Goal: Task Accomplishment & Management: Manage account settings

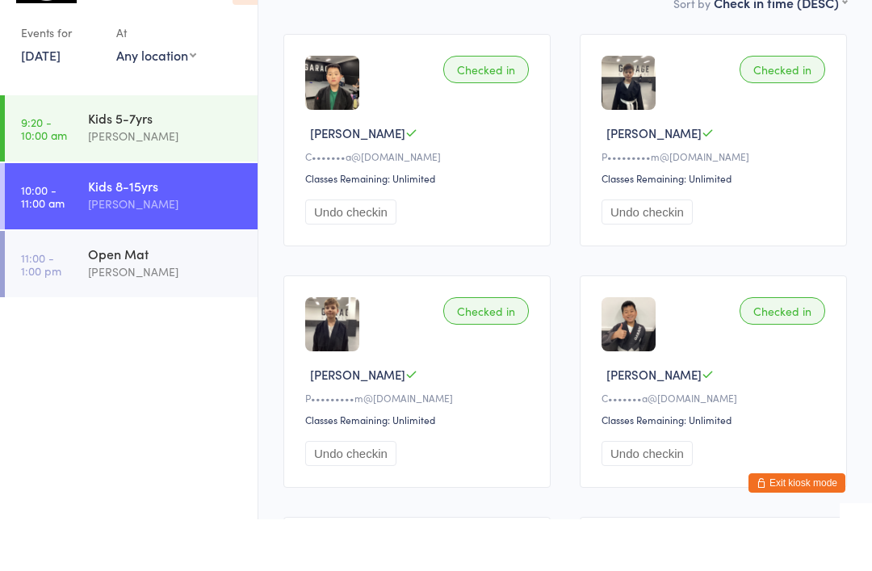
scroll to position [44, 0]
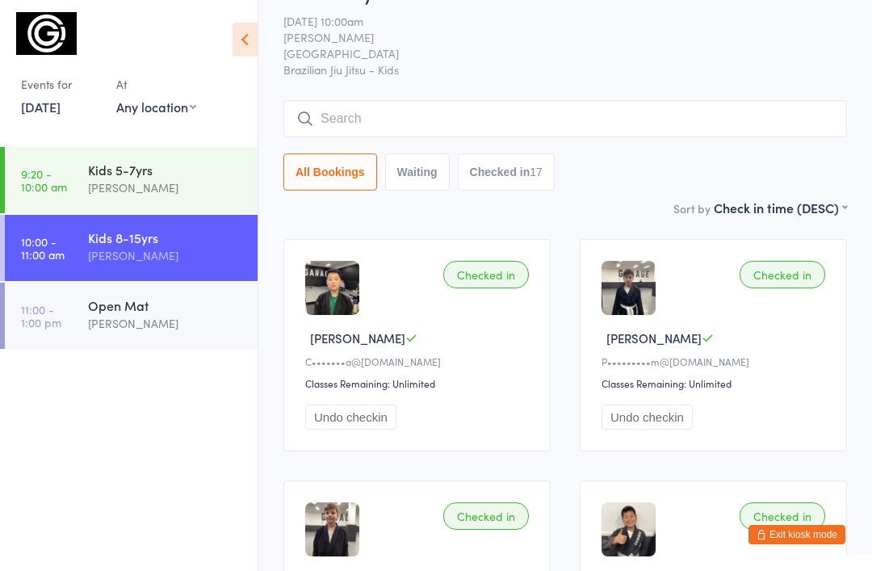
click at [777, 531] on button "Exit kiosk mode" at bounding box center [796, 534] width 97 height 19
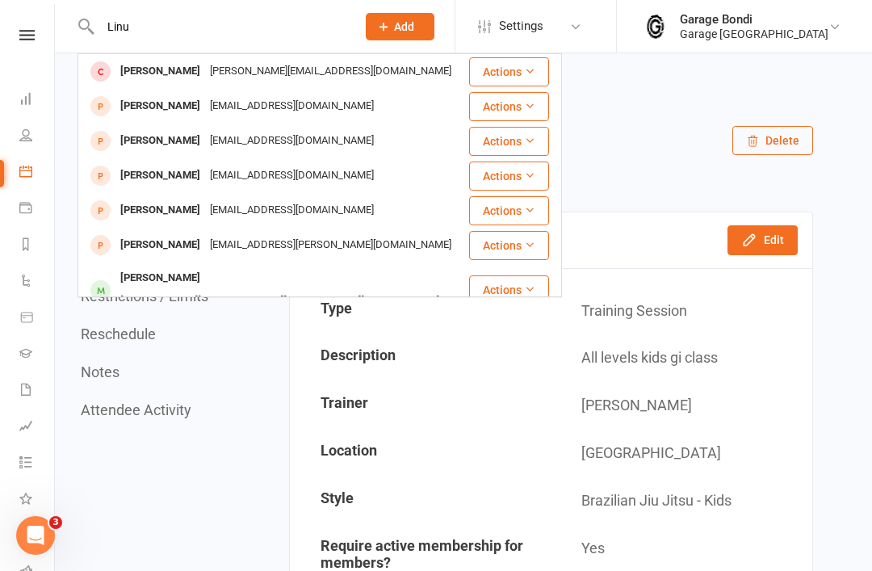
type input "Linu"
click at [165, 75] on div "[PERSON_NAME]" at bounding box center [160, 71] width 90 height 23
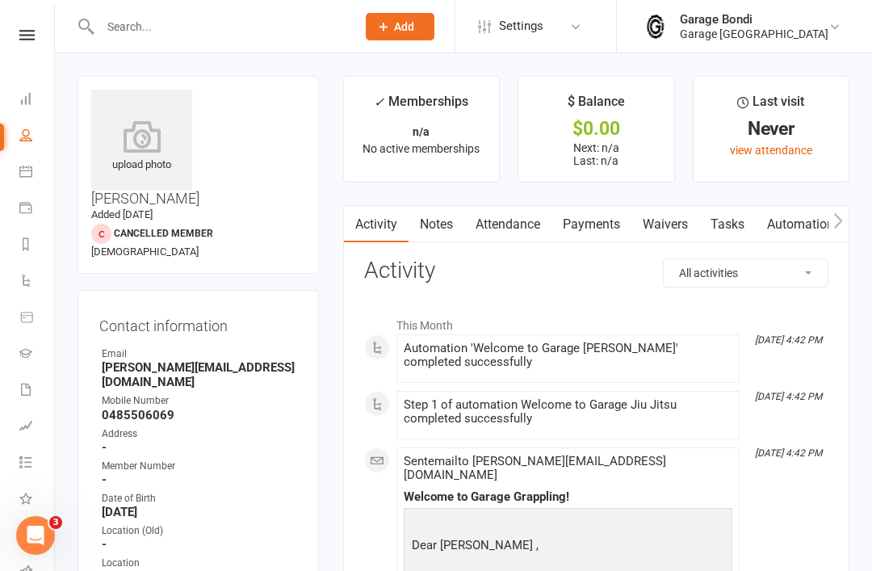
click at [586, 216] on link "Payments" at bounding box center [591, 224] width 80 height 37
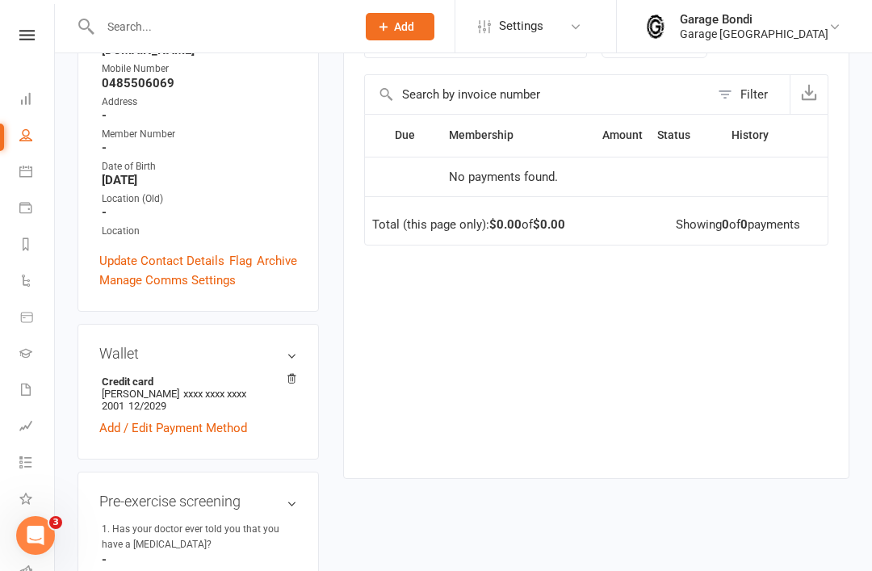
scroll to position [216, 0]
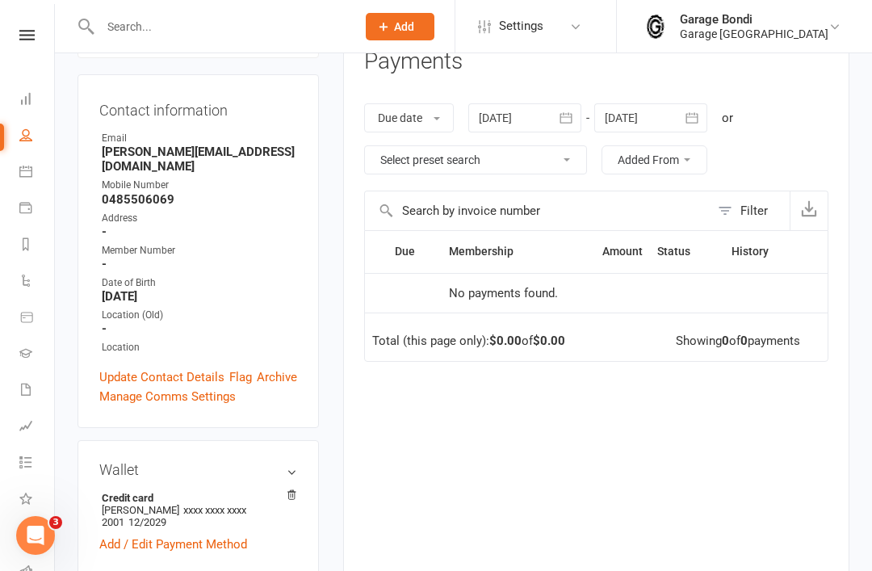
click at [572, 117] on icon "button" at bounding box center [566, 118] width 16 height 16
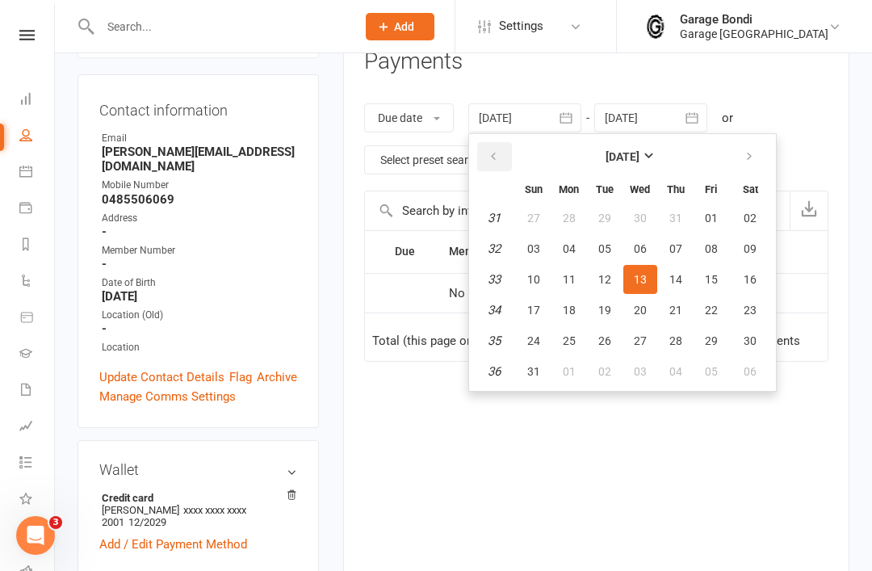
click at [496, 155] on icon "button" at bounding box center [493, 156] width 11 height 13
click at [503, 157] on button "button" at bounding box center [494, 156] width 35 height 29
click at [597, 211] on button "03" at bounding box center [605, 217] width 34 height 29
type input "[DATE]"
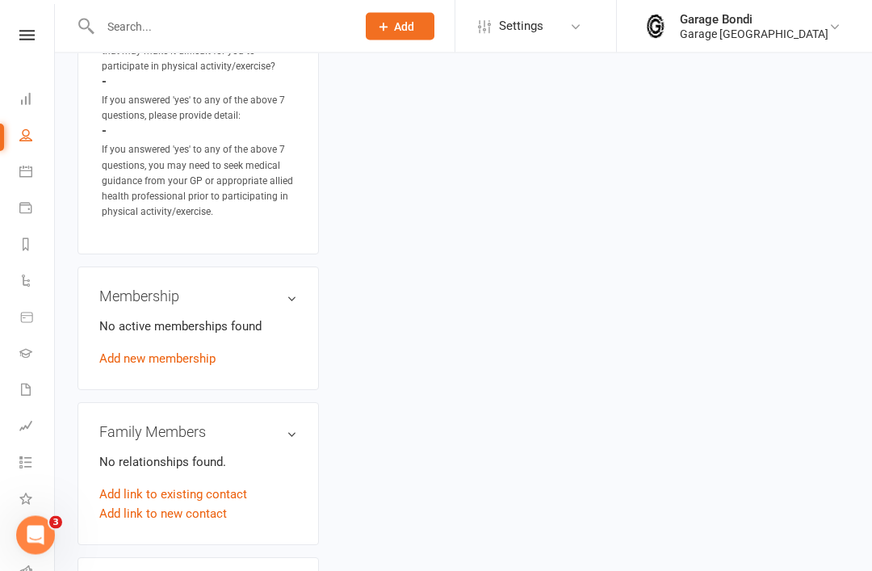
click at [188, 352] on link "Add new membership" at bounding box center [157, 359] width 116 height 15
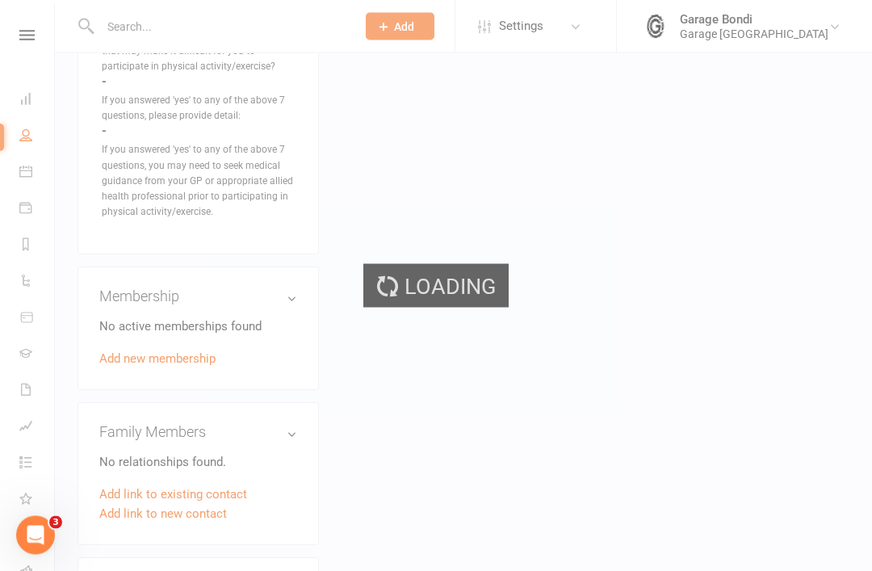
scroll to position [1216, 0]
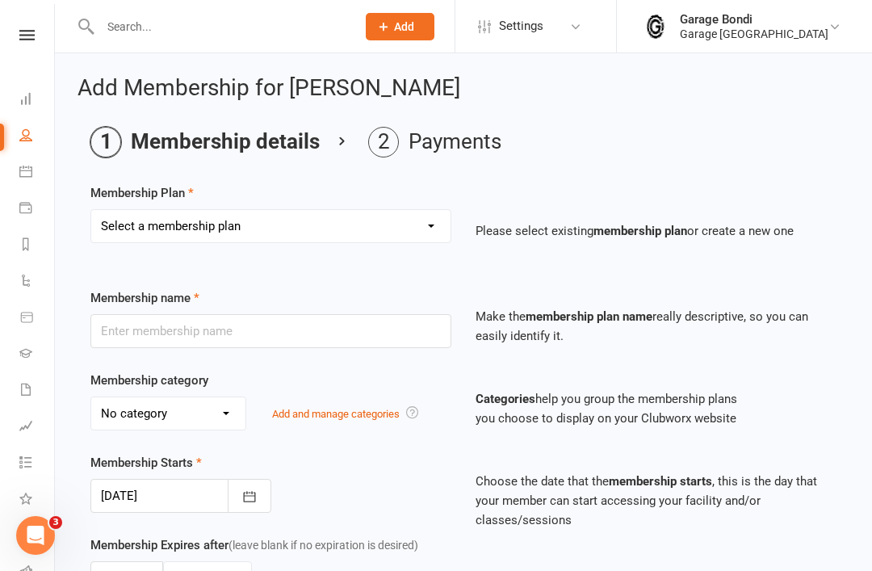
click at [429, 210] on select "Select a membership plan Create new Membership Plan 12 month contract - kids we…" at bounding box center [270, 226] width 359 height 32
select select "9"
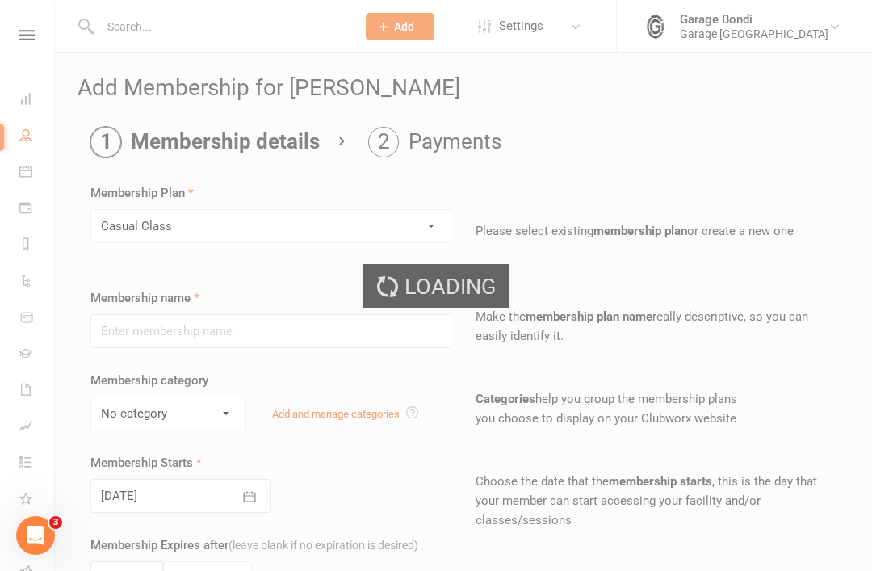
type input "Casual Class"
select select "1"
type input "1"
select select "0"
type input "1"
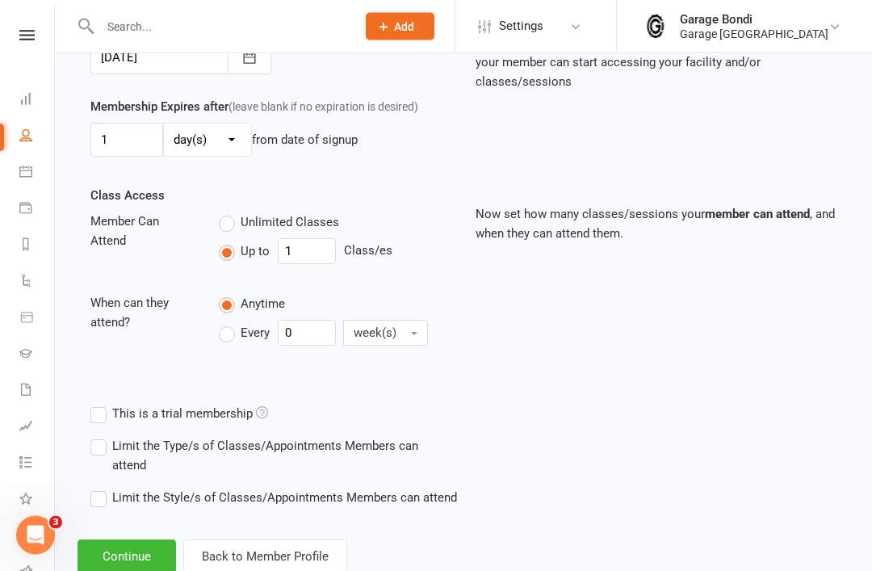
scroll to position [448, 0]
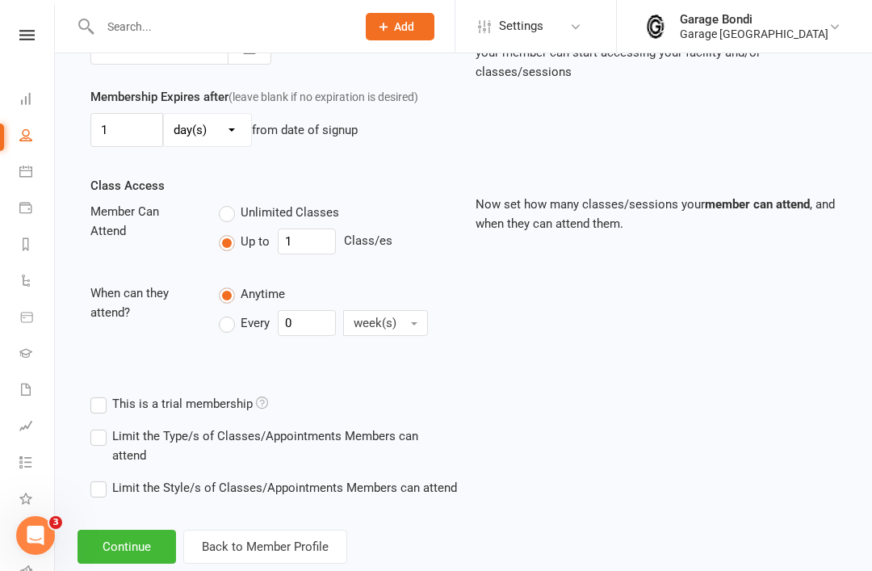
click at [141, 543] on button "Continue" at bounding box center [126, 547] width 98 height 34
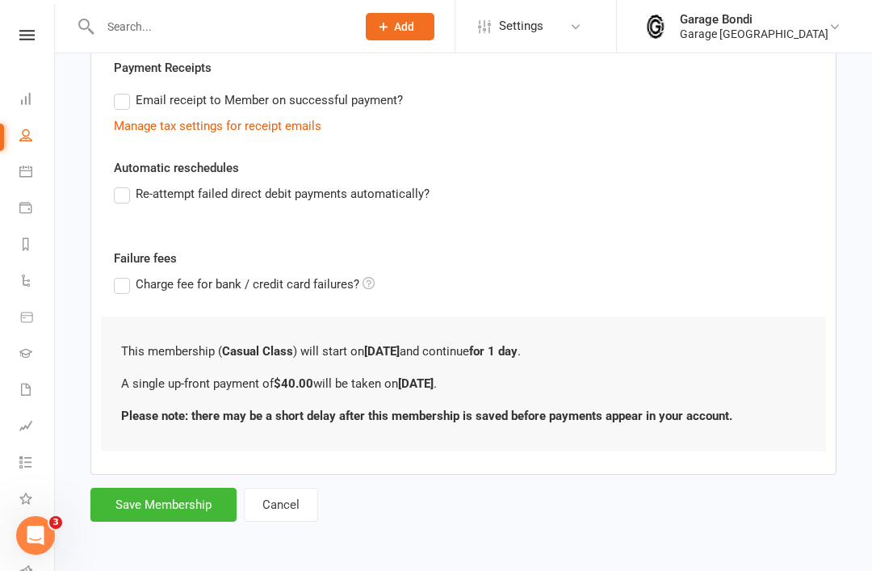
scroll to position [0, 0]
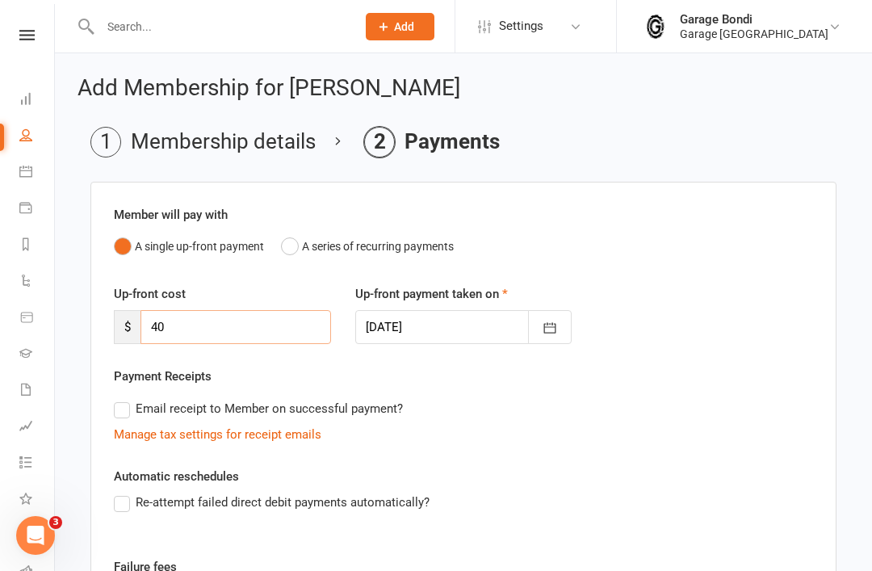
click at [206, 323] on input "40" at bounding box center [235, 327] width 191 height 34
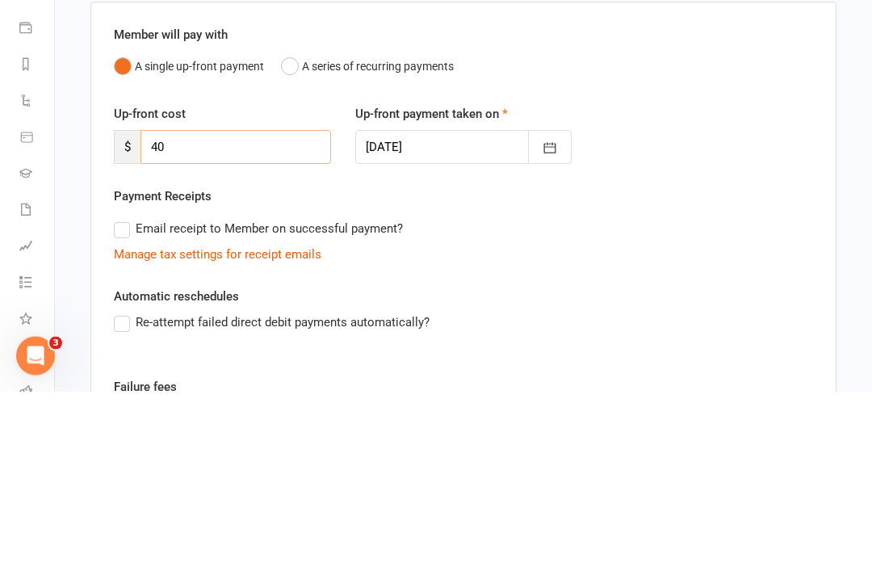
type input "4"
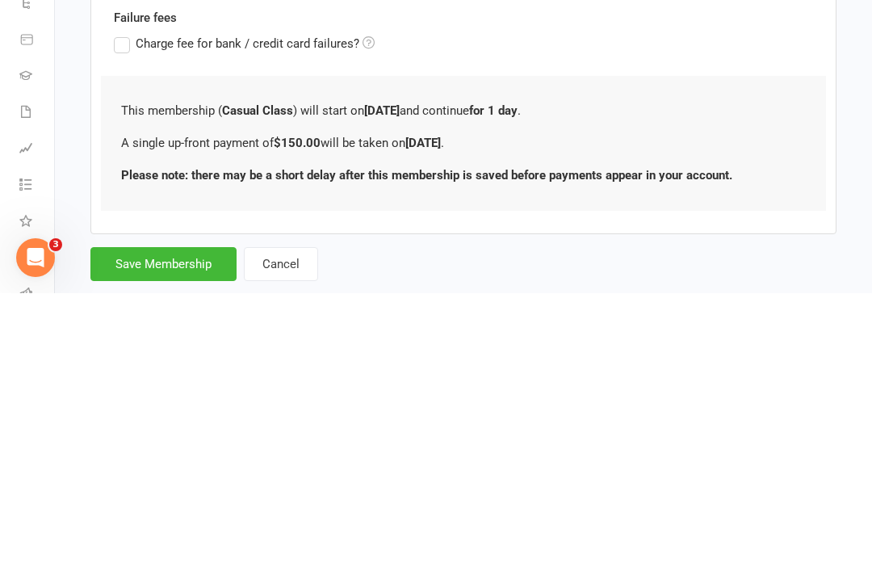
type input "150"
click at [178, 525] on button "Save Membership" at bounding box center [163, 542] width 146 height 34
